Goal: Transaction & Acquisition: Purchase product/service

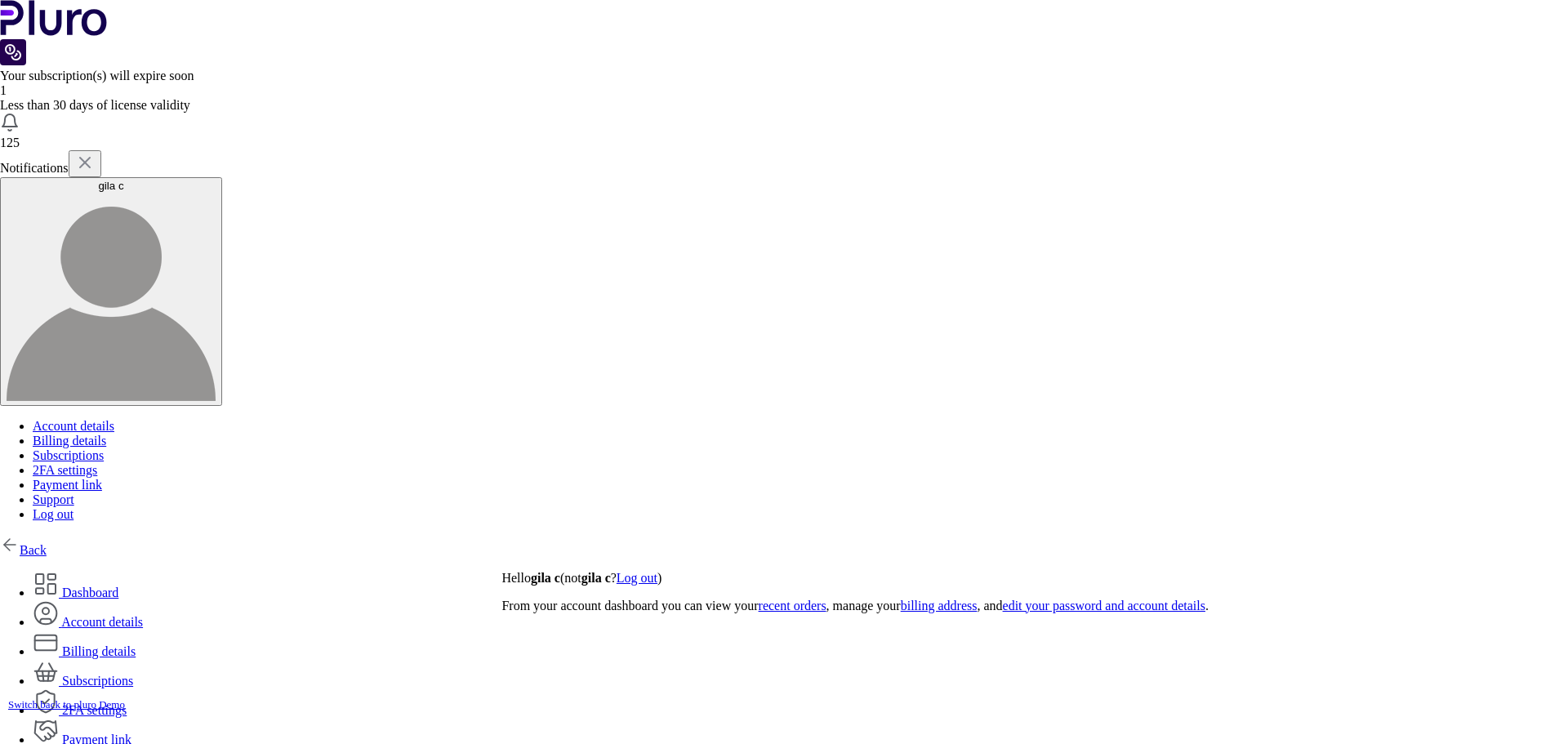
click at [19, 535] on img at bounding box center [9, 545] width 19 height 19
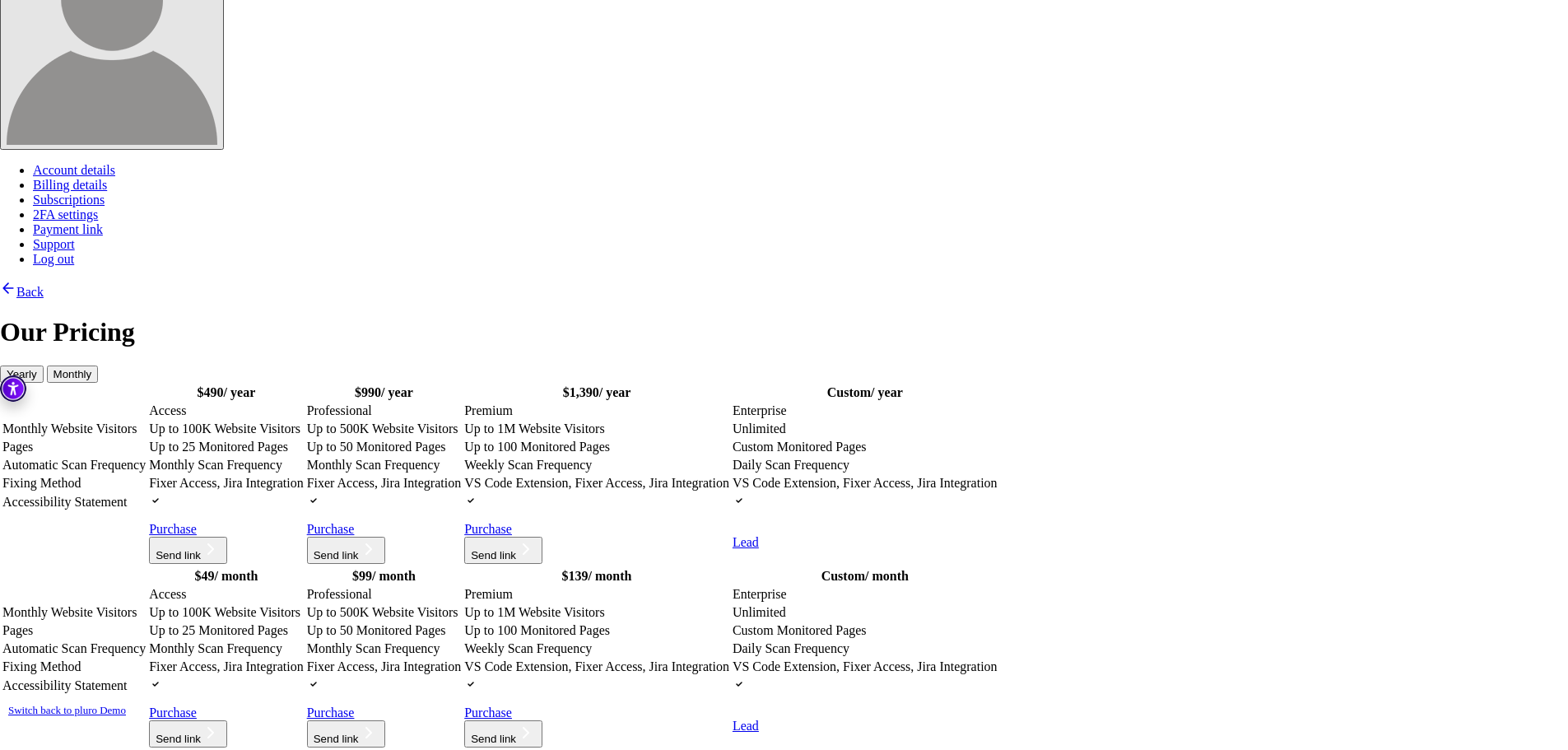
scroll to position [26, 0]
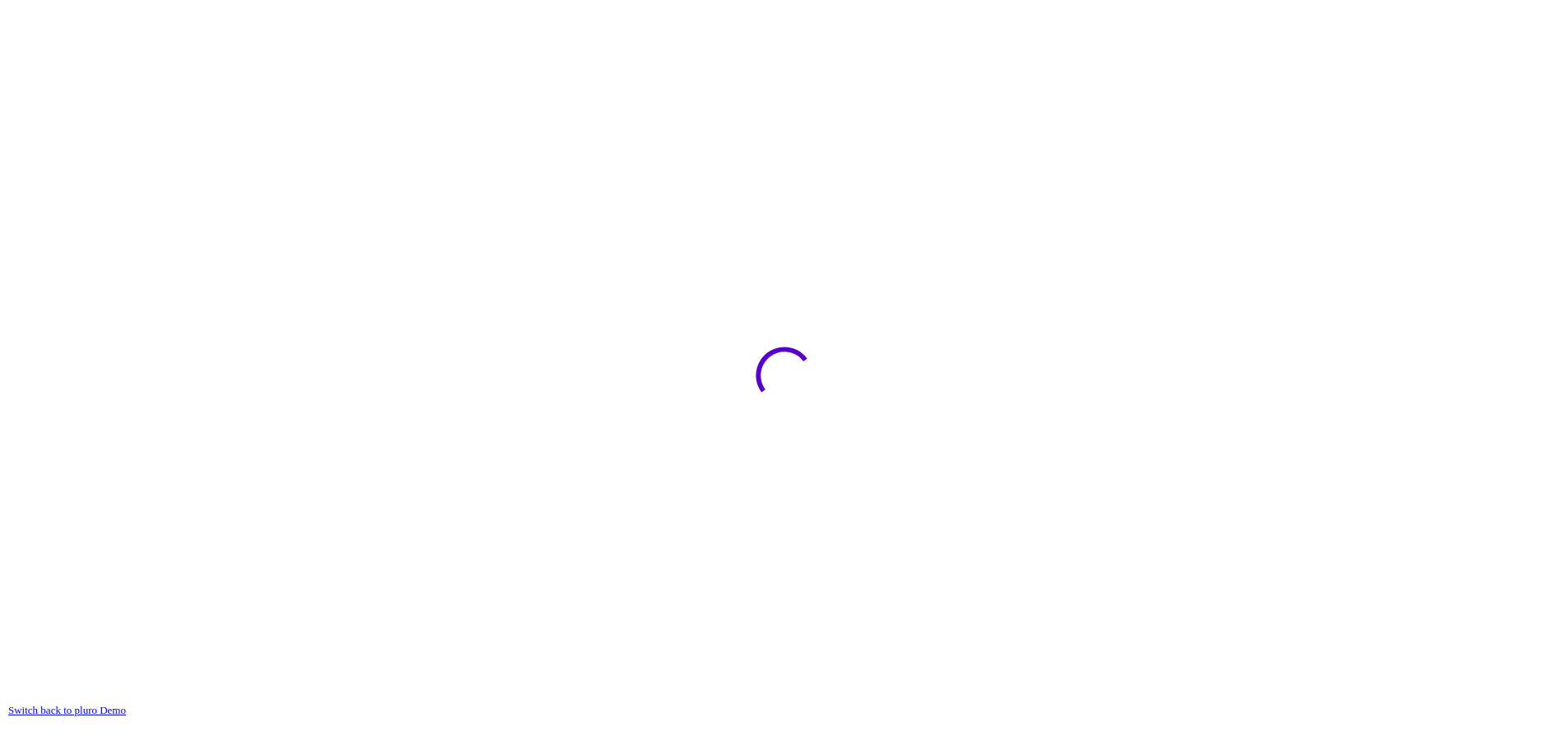
scroll to position [15, 0]
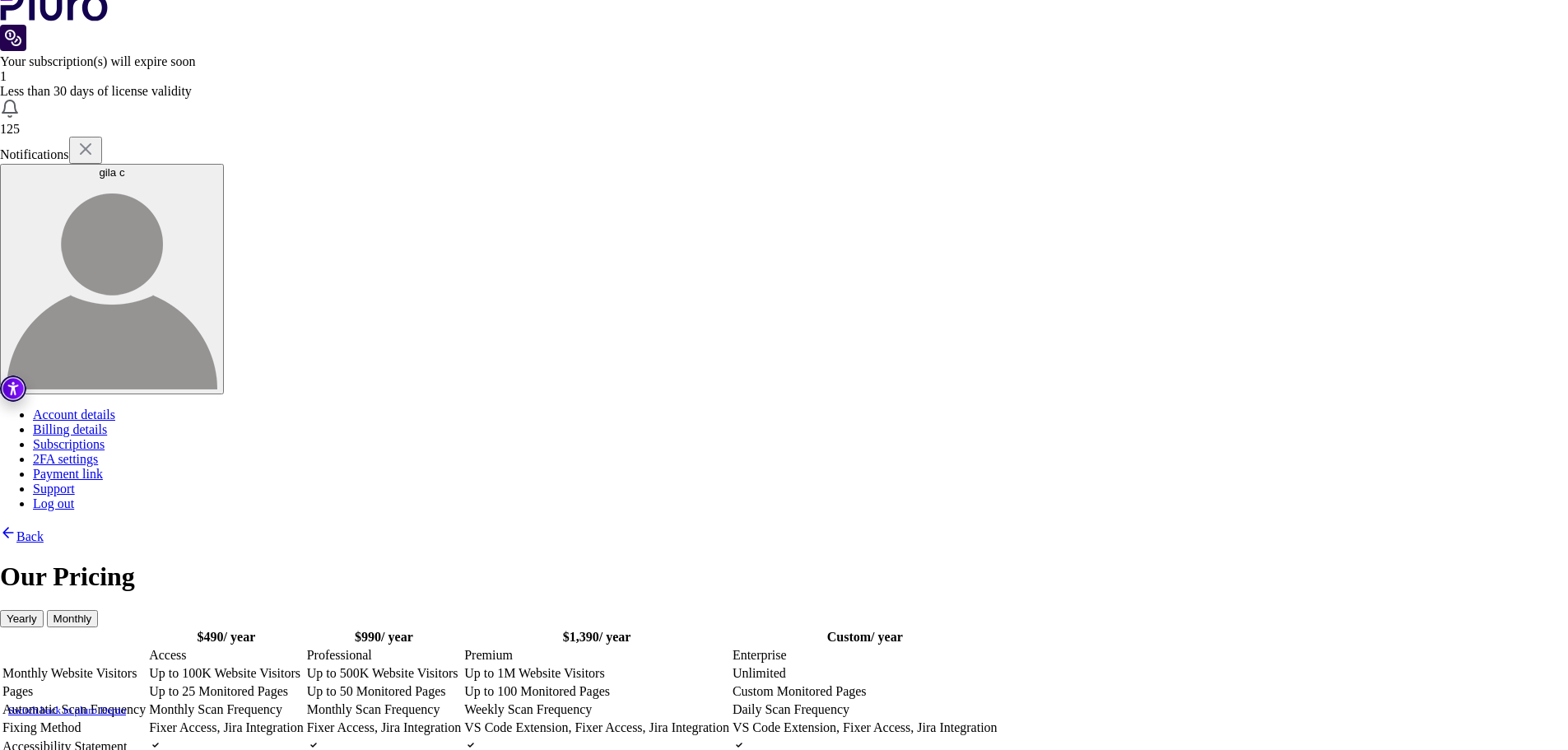
click at [305, 684] on td "Up to 25 Monitored Pages" at bounding box center [225, 692] width 156 height 17
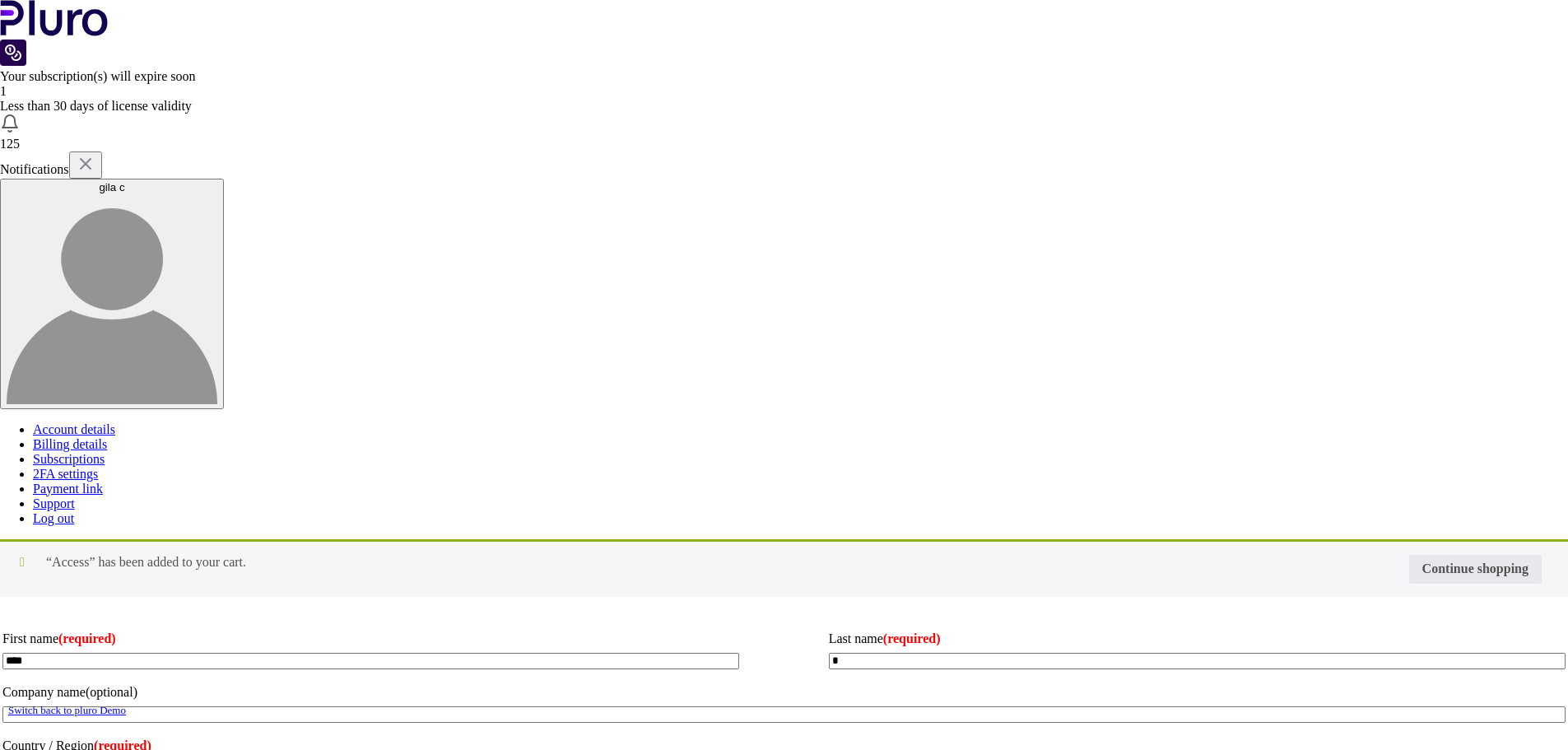
click at [0, 0] on input "Coupon:" at bounding box center [0, 0] width 0 height 0
type input "********"
click at [0, 0] on button "Apply coupon" at bounding box center [0, 0] width 0 height 0
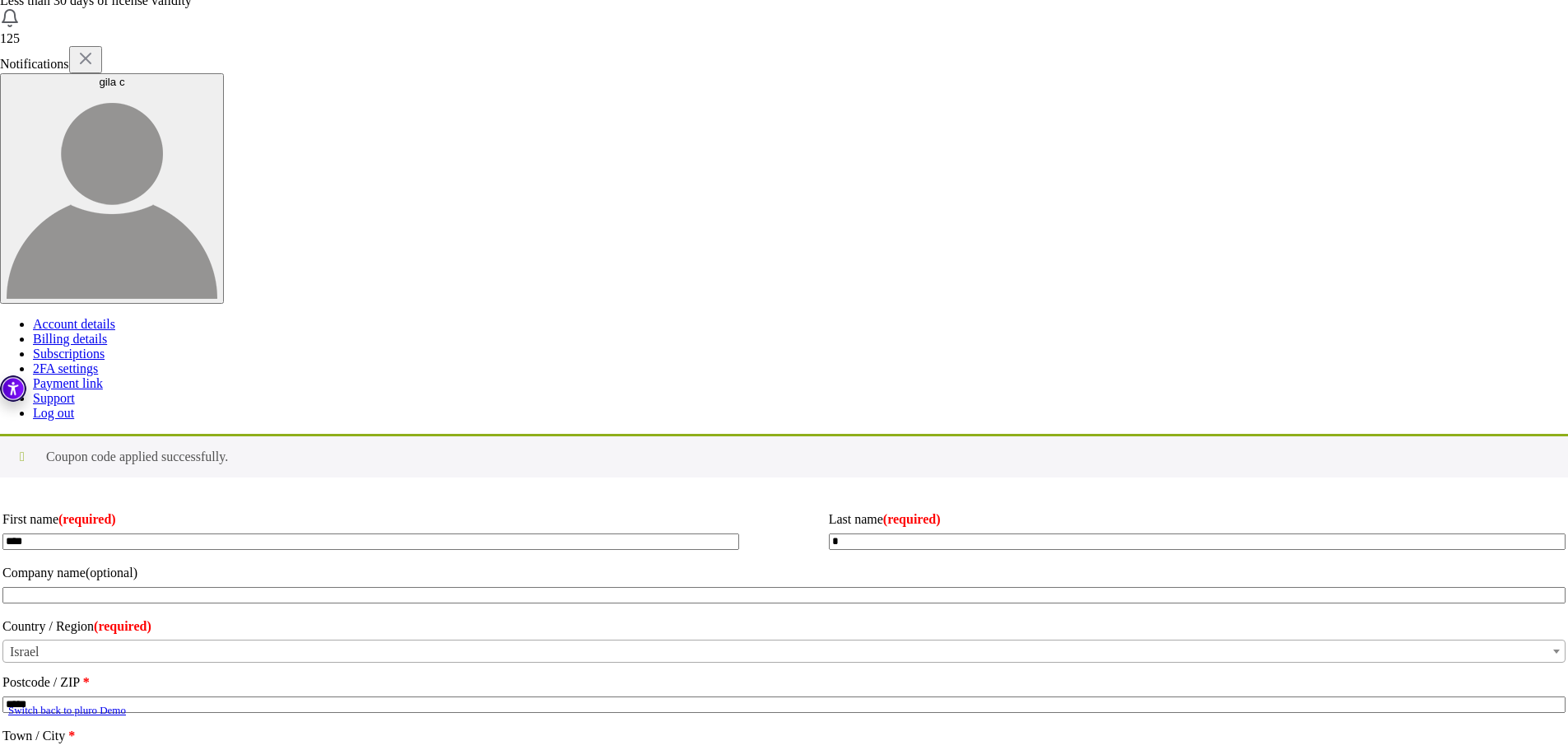
scroll to position [329, 0]
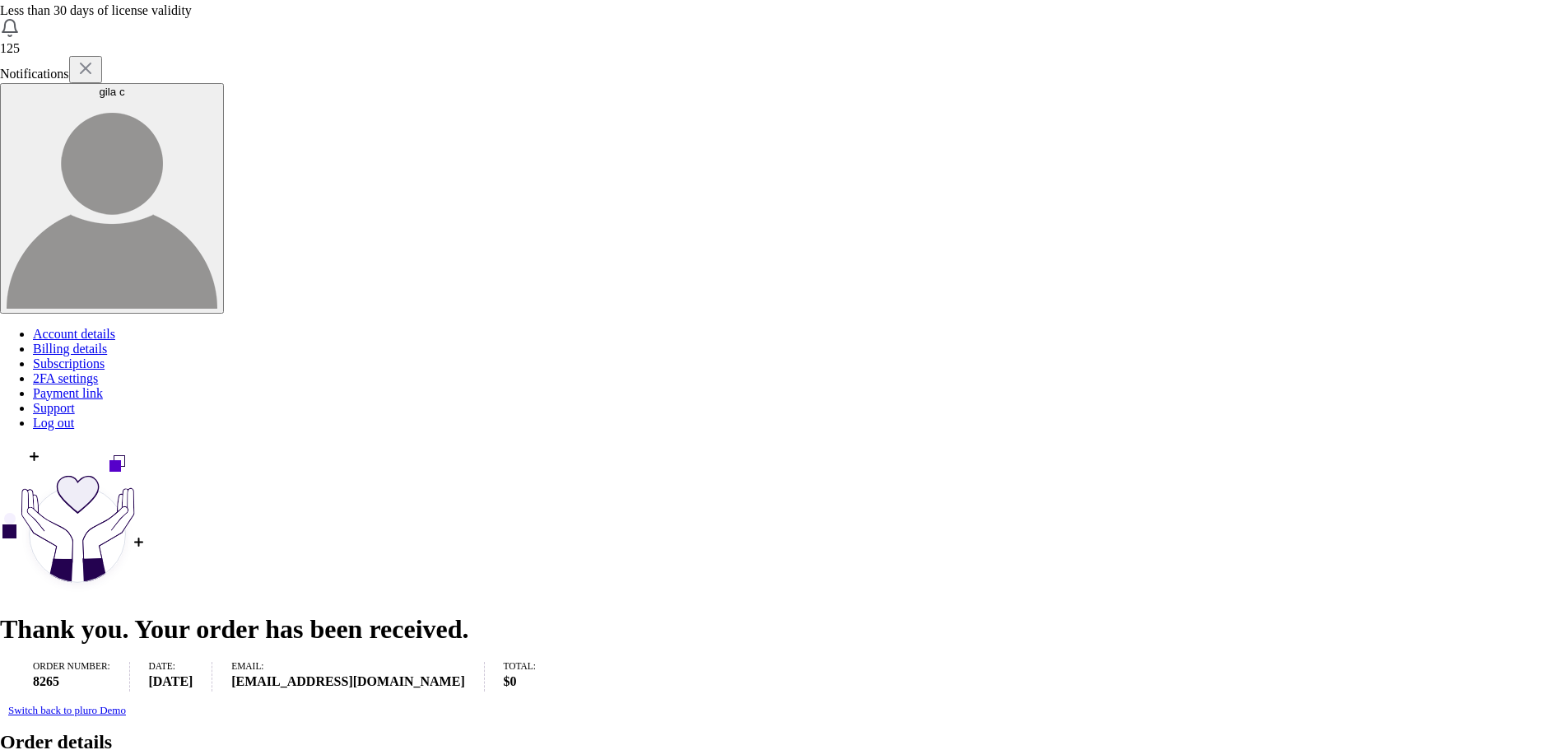
scroll to position [459, 0]
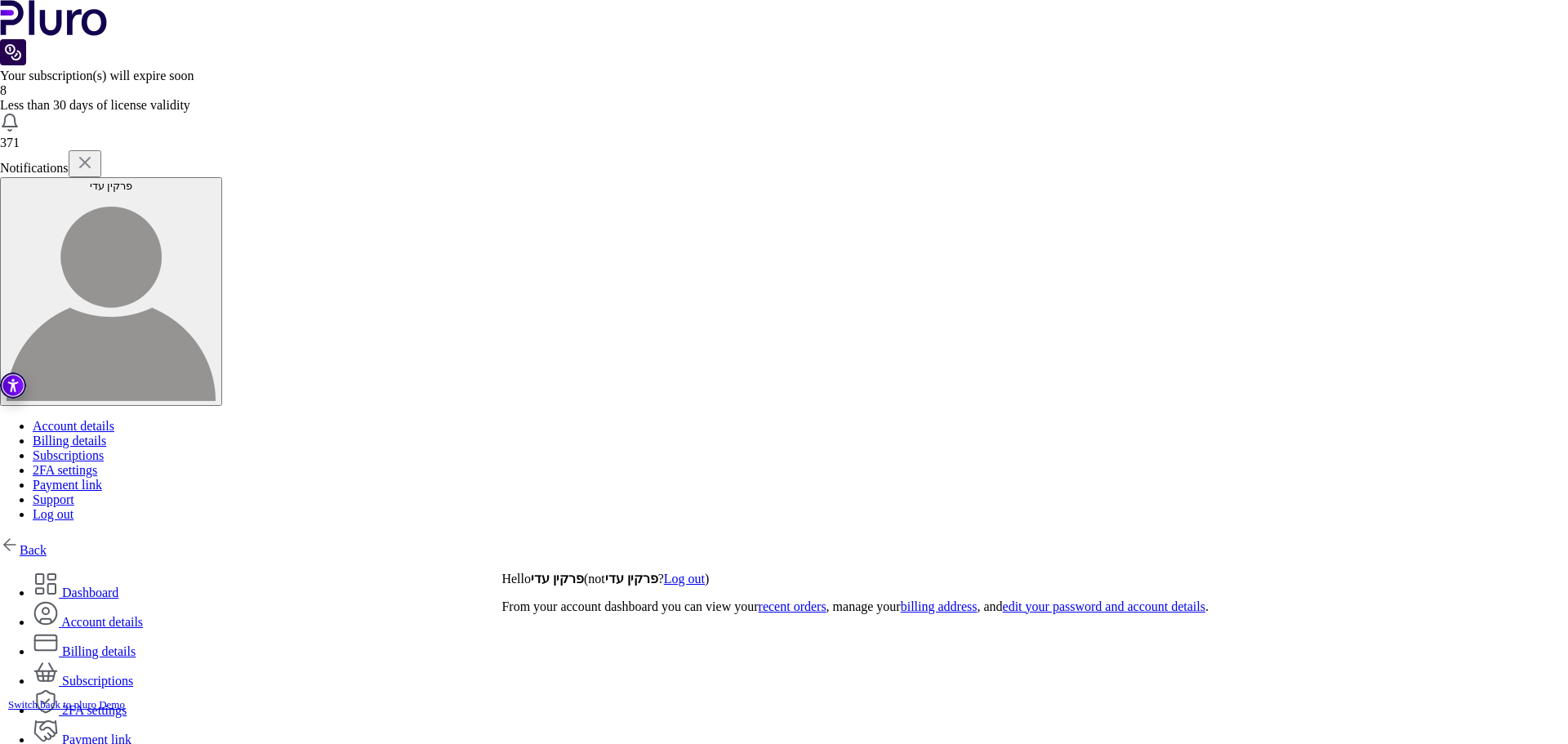
click at [46, 544] on link "Back" at bounding box center [23, 550] width 46 height 14
